Goal: Check status: Check status

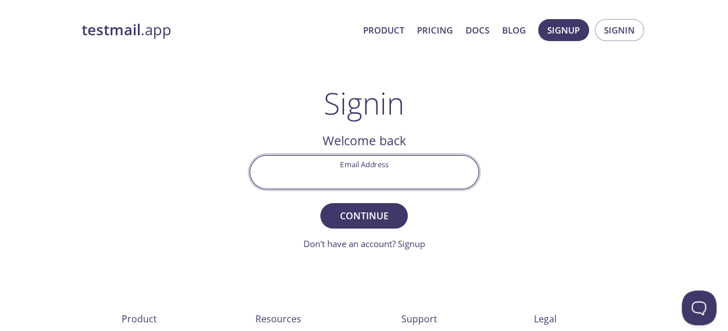
click at [364, 173] on input "Email Address" at bounding box center [364, 172] width 228 height 33
type input "[EMAIL_ADDRESS][DOMAIN_NAME]"
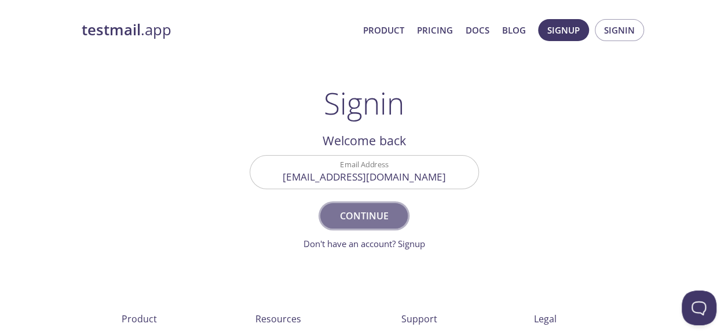
click at [344, 220] on span "Continue" at bounding box center [363, 216] width 61 height 16
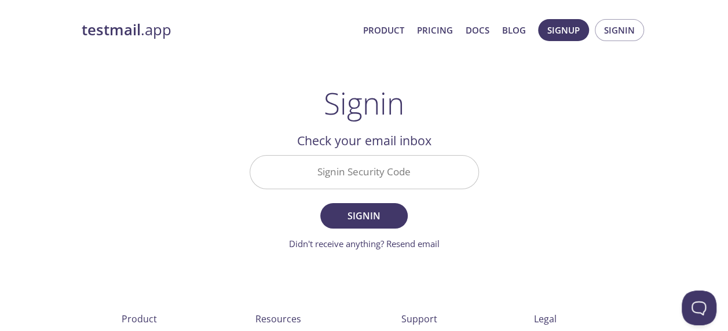
click at [362, 171] on input "Signin Security Code" at bounding box center [364, 172] width 228 height 33
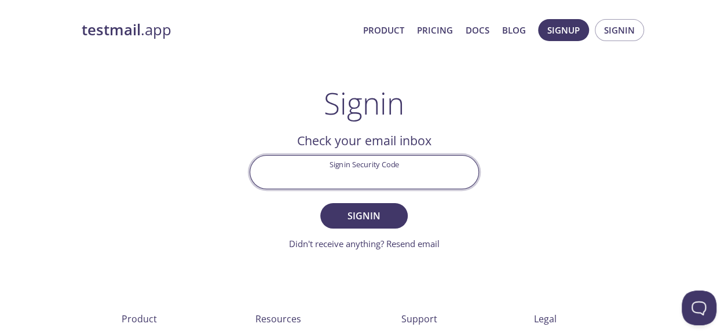
paste input "LEGL59H"
type input "LEGL59H"
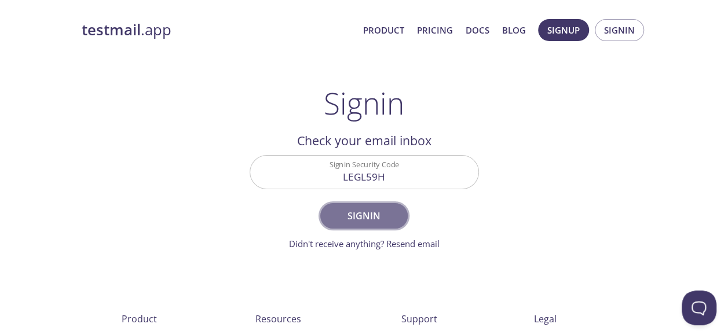
click at [370, 210] on span "Signin" at bounding box center [363, 216] width 61 height 16
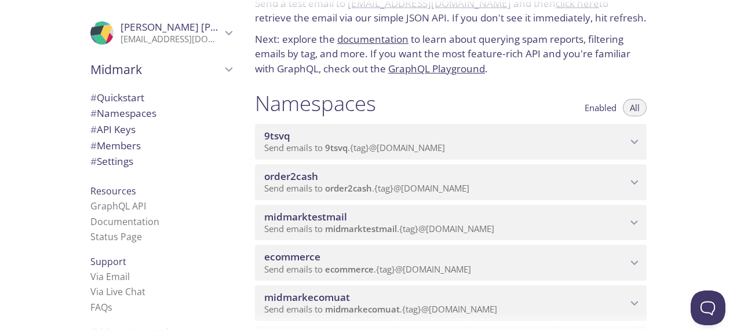
scroll to position [59, 0]
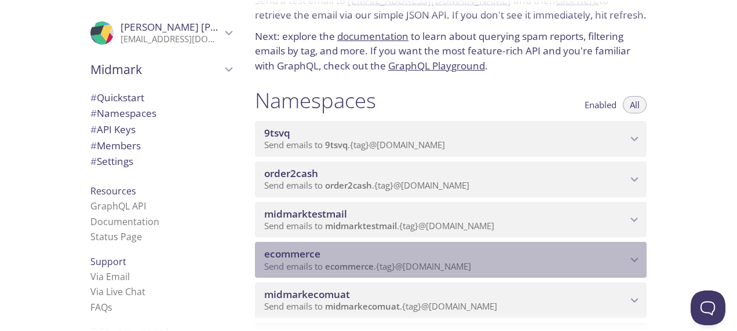
click at [353, 257] on span "ecommerce" at bounding box center [445, 254] width 363 height 13
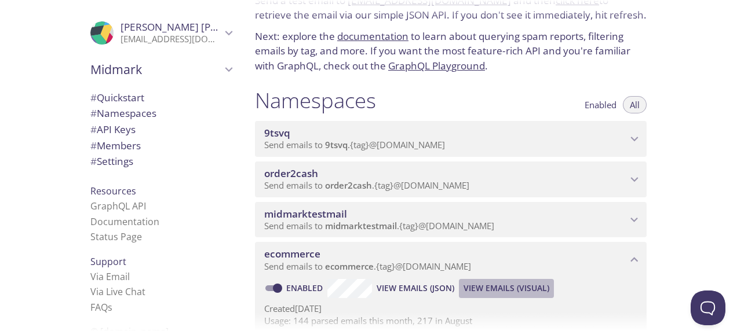
click at [491, 283] on span "View Emails (Visual)" at bounding box center [506, 289] width 86 height 14
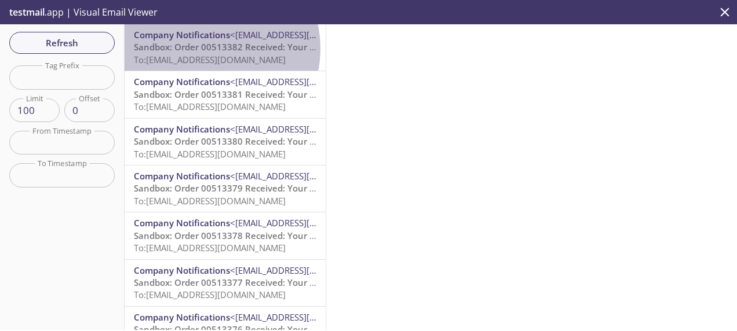
click at [207, 49] on span "Sandbox: Order 00513382 Received: Your order is being processed!" at bounding box center [273, 47] width 279 height 12
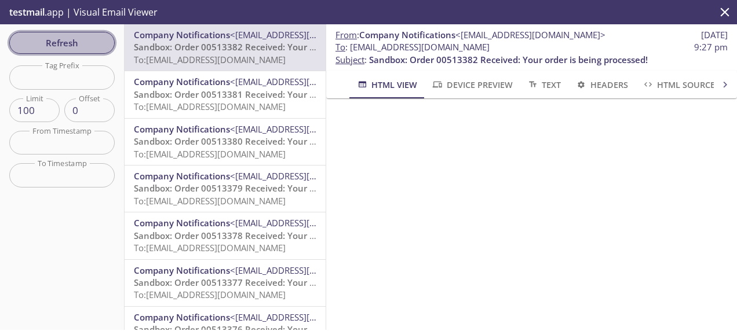
click at [76, 42] on span "Refresh" at bounding box center [62, 42] width 87 height 15
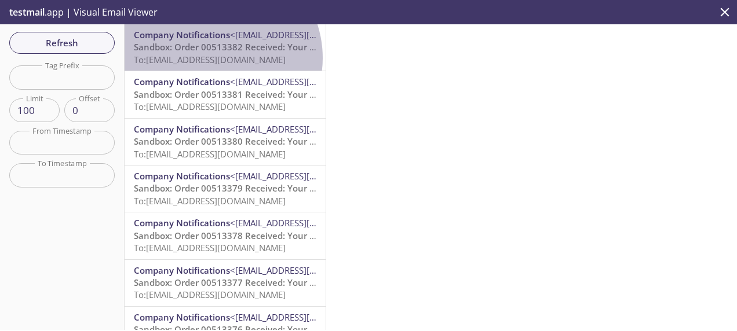
click at [213, 58] on span "To: [EMAIL_ADDRESS][DOMAIN_NAME]" at bounding box center [210, 60] width 152 height 12
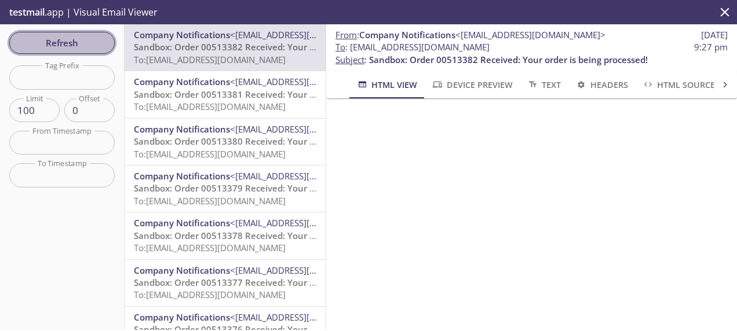
click at [49, 42] on span "Refresh" at bounding box center [62, 42] width 87 height 15
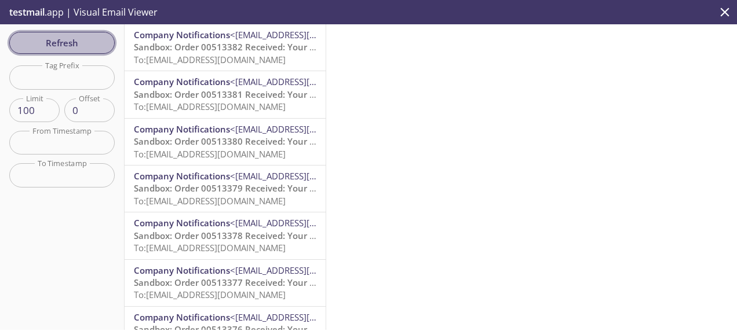
click at [49, 42] on span "Refresh" at bounding box center [62, 42] width 87 height 15
click at [75, 38] on span "Refresh" at bounding box center [62, 42] width 87 height 15
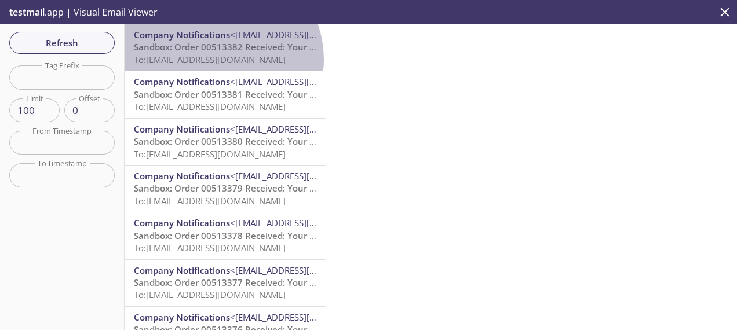
click at [221, 59] on span "To: [EMAIL_ADDRESS][DOMAIN_NAME]" at bounding box center [210, 60] width 152 height 12
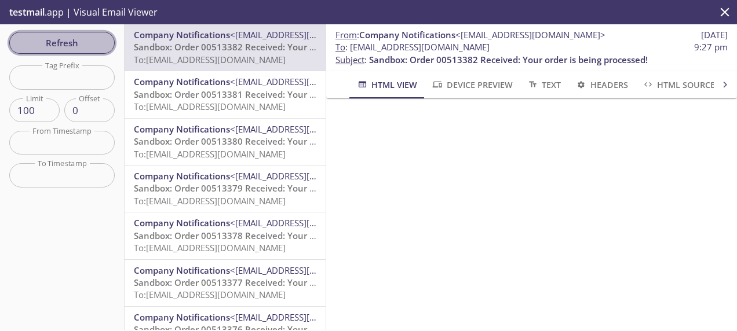
click at [92, 37] on span "Refresh" at bounding box center [62, 42] width 87 height 15
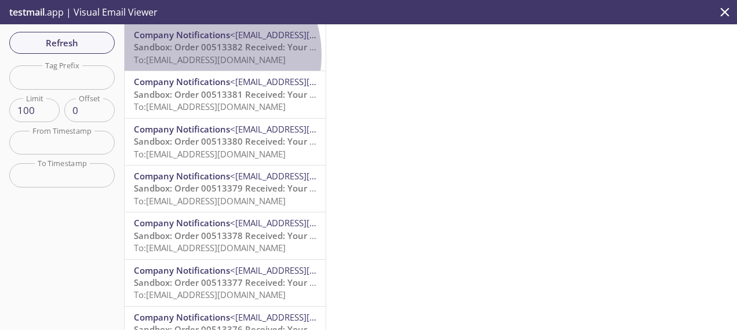
click at [203, 55] on span "To: [EMAIL_ADDRESS][DOMAIN_NAME]" at bounding box center [210, 60] width 152 height 12
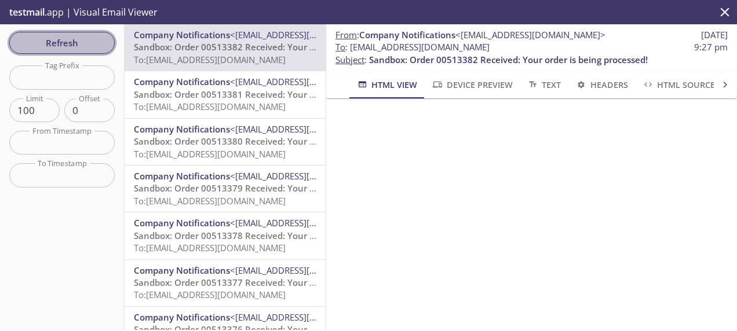
click at [64, 41] on span "Refresh" at bounding box center [62, 42] width 87 height 15
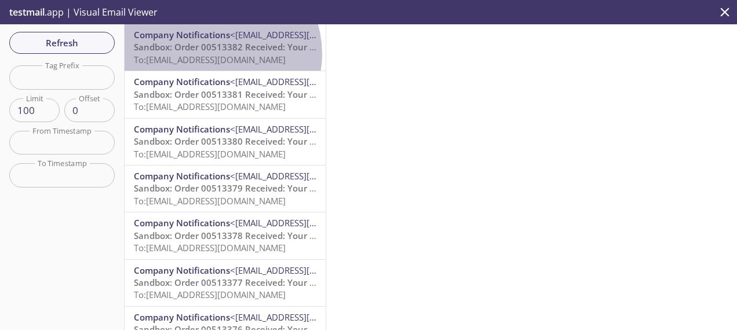
click at [217, 54] on span "To: [EMAIL_ADDRESS][DOMAIN_NAME]" at bounding box center [210, 60] width 152 height 12
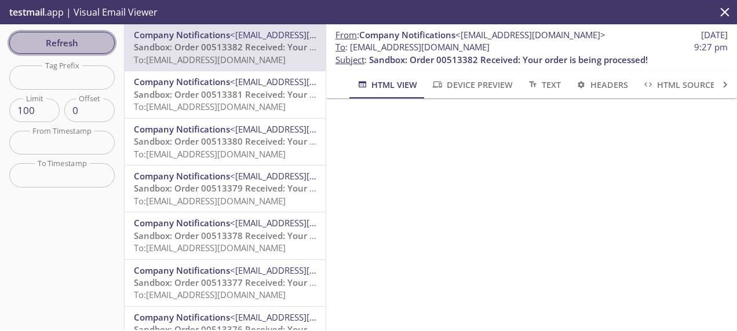
click at [59, 34] on button "Refresh" at bounding box center [61, 43] width 105 height 22
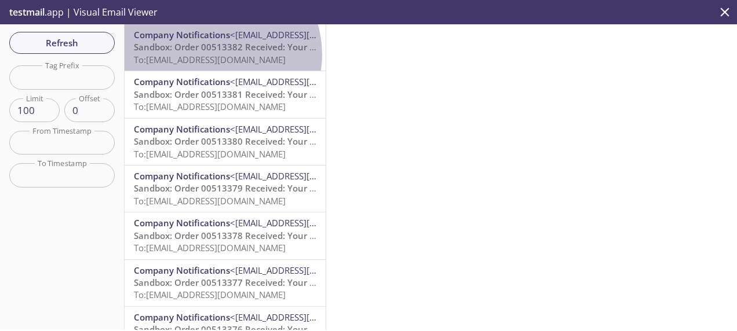
click at [216, 54] on span "To: [EMAIL_ADDRESS][DOMAIN_NAME]" at bounding box center [210, 60] width 152 height 12
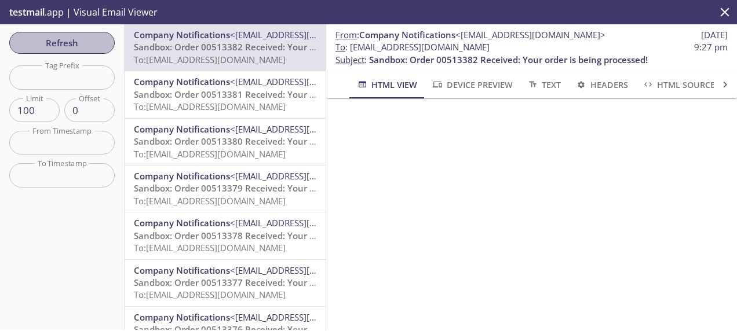
click at [56, 43] on span "Refresh" at bounding box center [62, 42] width 87 height 15
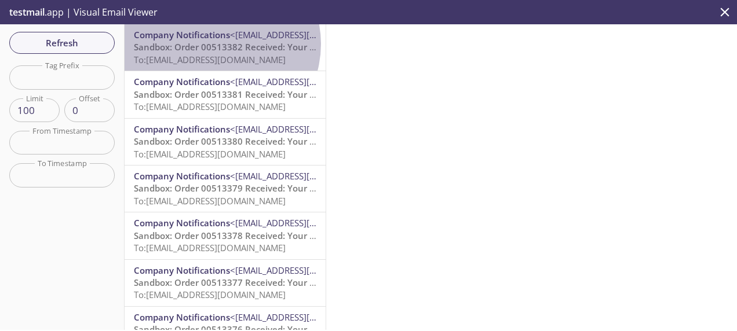
click at [214, 44] on span "Sandbox: Order 00513382 Received: Your order is being processed!" at bounding box center [273, 47] width 279 height 12
